Goal: Task Accomplishment & Management: Use online tool/utility

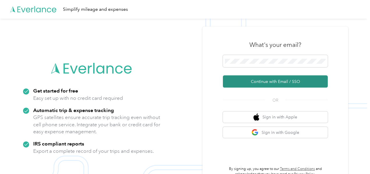
click at [273, 83] on button "Continue with Email / SSO" at bounding box center [275, 82] width 105 height 12
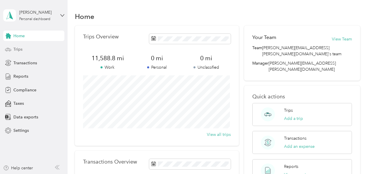
click at [14, 50] on span "Trips" at bounding box center [17, 49] width 9 height 6
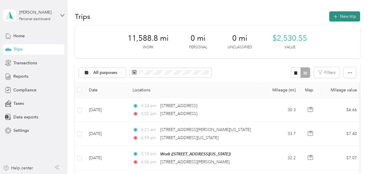
click at [338, 14] on button "New trip" at bounding box center [345, 16] width 31 height 10
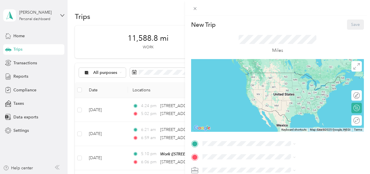
click at [293, 124] on span "[STREET_ADDRESS][PERSON_NAME][US_STATE]" at bounding box center [309, 121] width 69 height 11
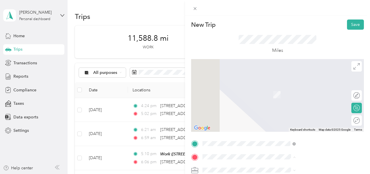
click at [290, 116] on div "Work [STREET_ADDRESS][US_STATE]" at bounding box center [304, 112] width 58 height 12
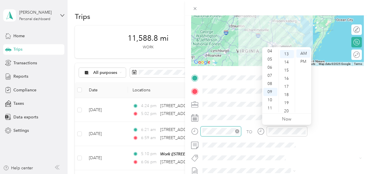
scroll to position [106, 0]
click at [270, 59] on div "05" at bounding box center [271, 59] width 14 height 8
click at [285, 69] on div "15" at bounding box center [287, 70] width 14 height 8
click at [302, 54] on div "AM" at bounding box center [304, 54] width 14 height 8
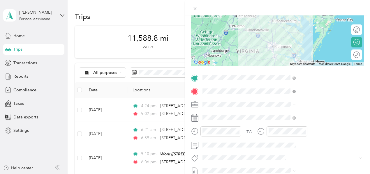
click at [289, 11] on div at bounding box center [277, 7] width 185 height 15
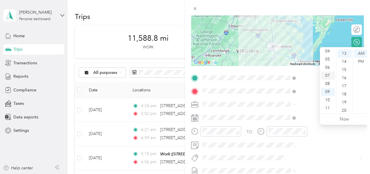
click at [328, 76] on div "07" at bounding box center [328, 76] width 14 height 8
click at [346, 69] on div "05" at bounding box center [345, 70] width 14 height 8
click at [360, 54] on div "AM" at bounding box center [361, 54] width 14 height 8
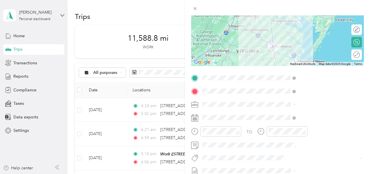
click at [325, 5] on div at bounding box center [277, 7] width 185 height 15
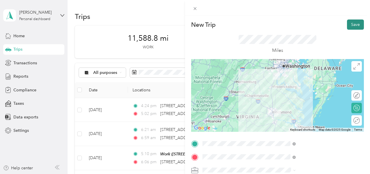
click at [352, 27] on button "Save" at bounding box center [355, 25] width 17 height 10
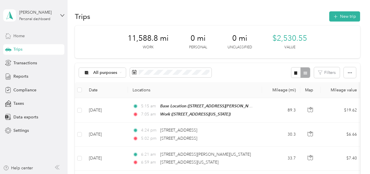
click at [18, 35] on span "Home" at bounding box center [18, 36] width 11 height 6
